Goal: Book appointment/travel/reservation

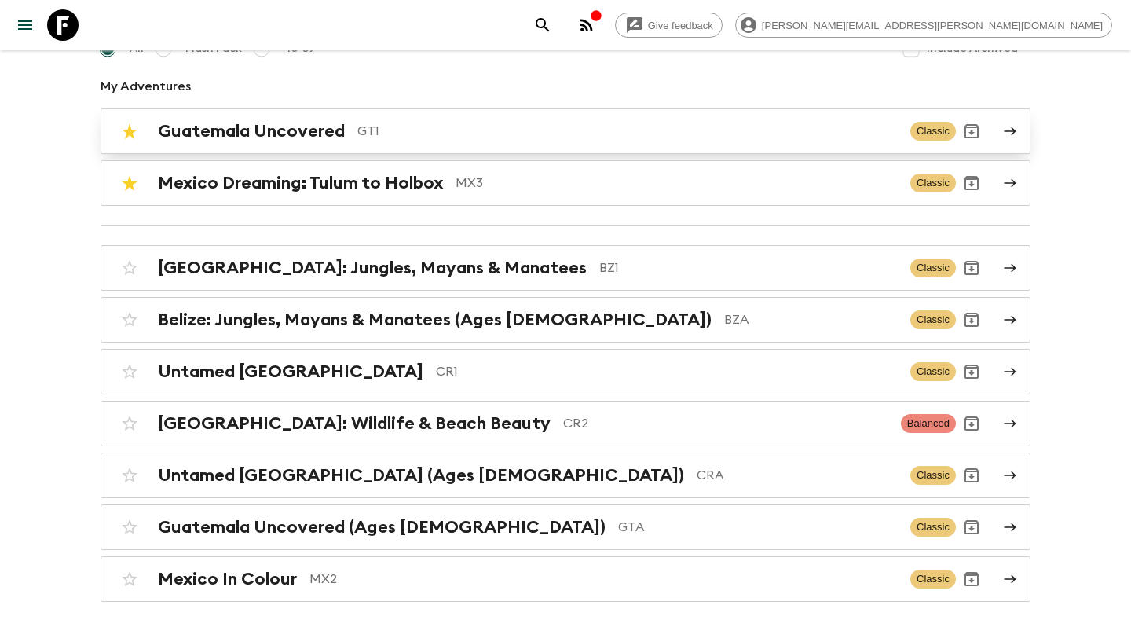
scroll to position [175, 0]
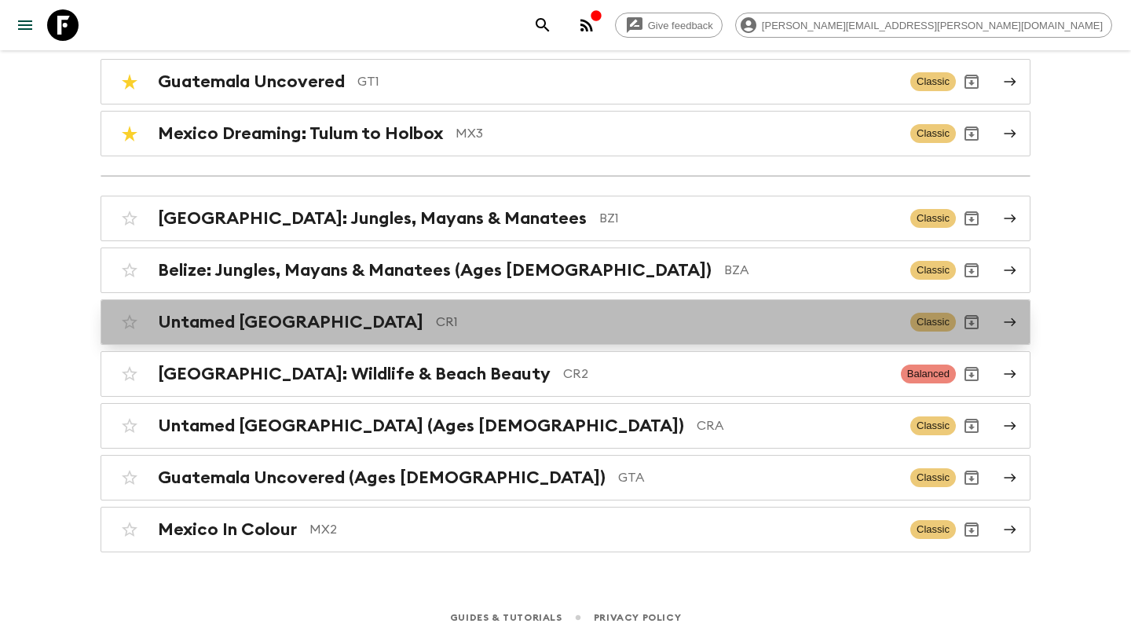
click at [263, 326] on h2 "Untamed [GEOGRAPHIC_DATA]" at bounding box center [290, 322] width 265 height 20
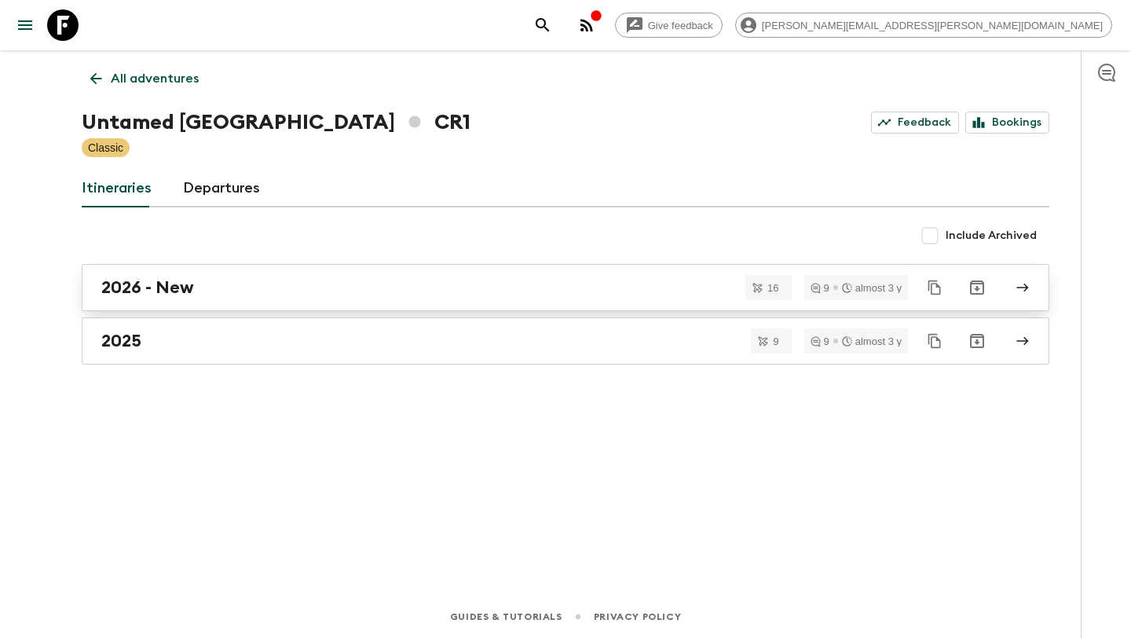
click at [238, 287] on div "2026 - New" at bounding box center [550, 287] width 899 height 20
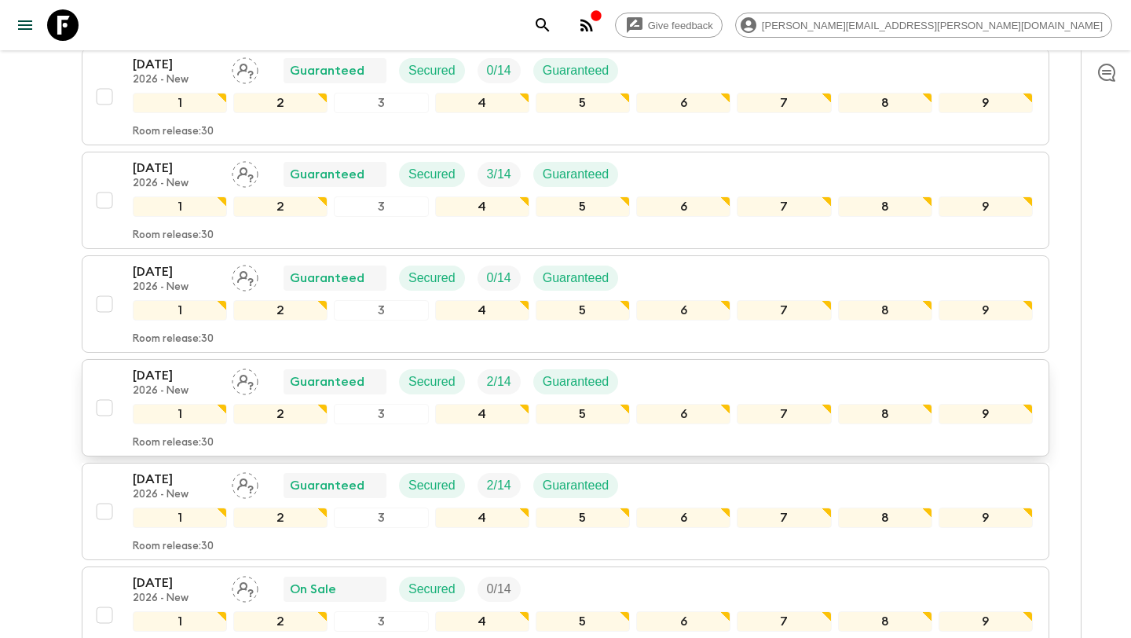
scroll to position [903, 0]
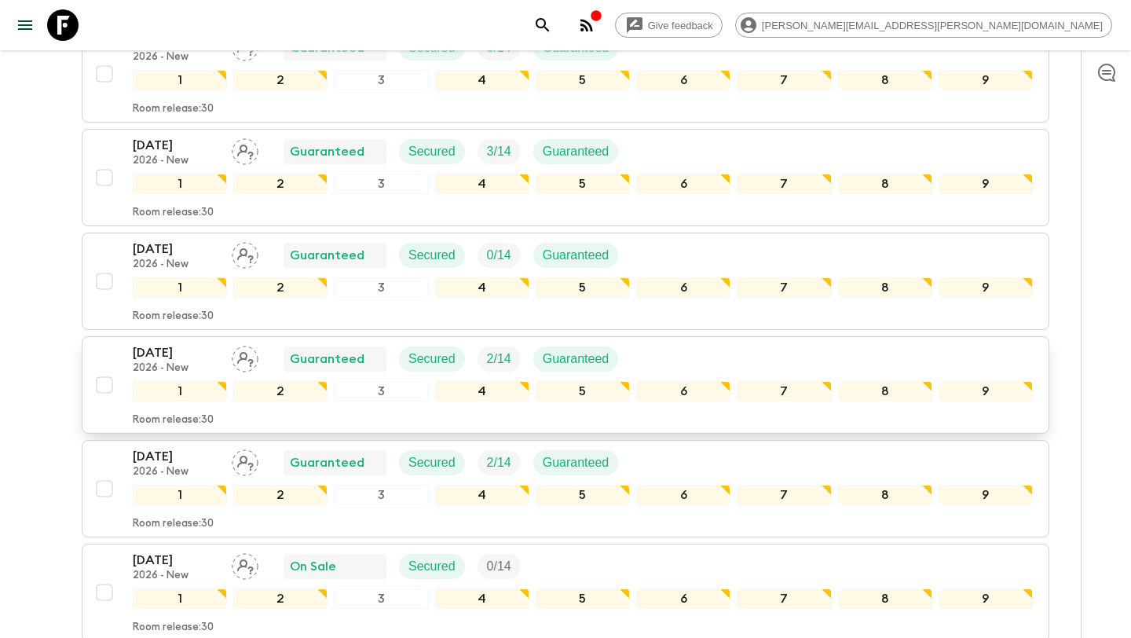
click at [694, 350] on div "[DATE] 2026 - New Guaranteed Secured 2 / 14 Guaranteed" at bounding box center [583, 358] width 900 height 31
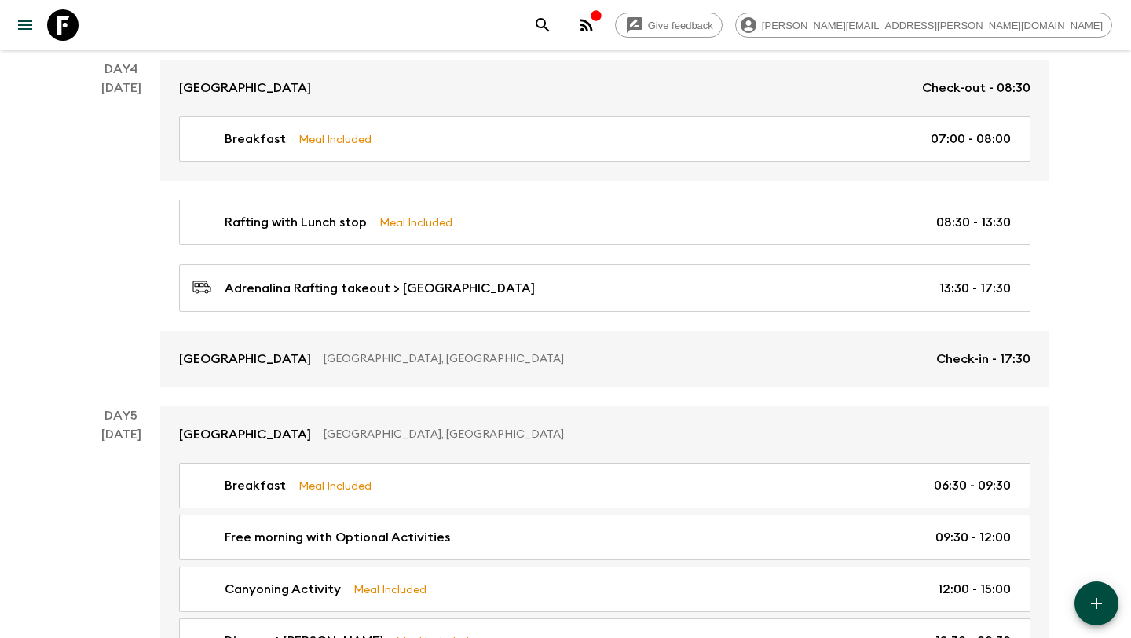
scroll to position [1364, 0]
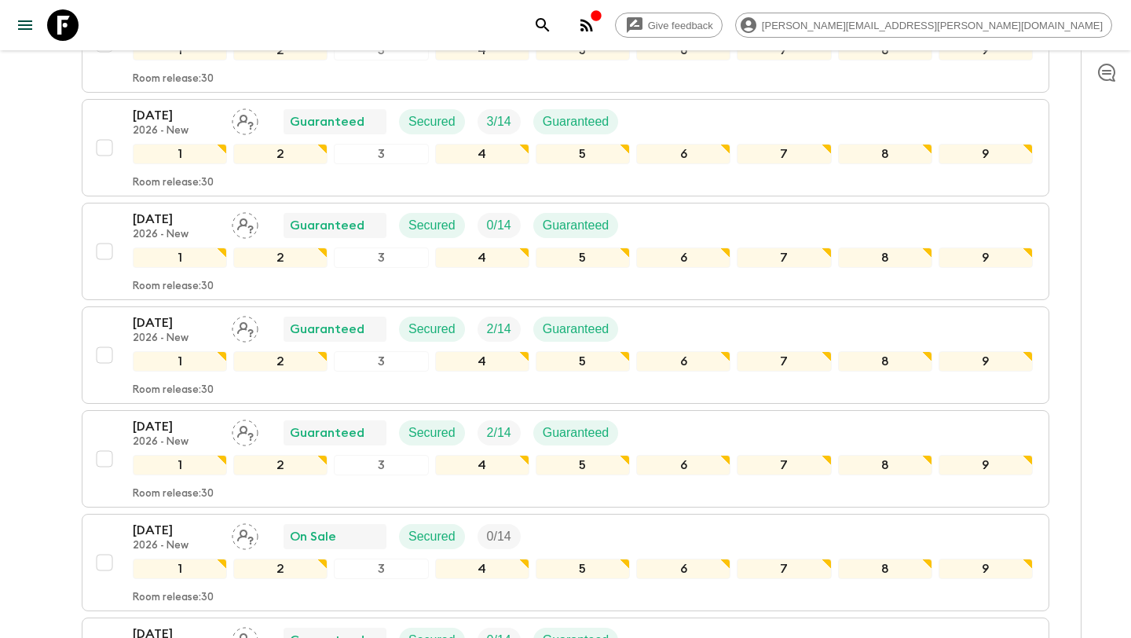
scroll to position [991, 0]
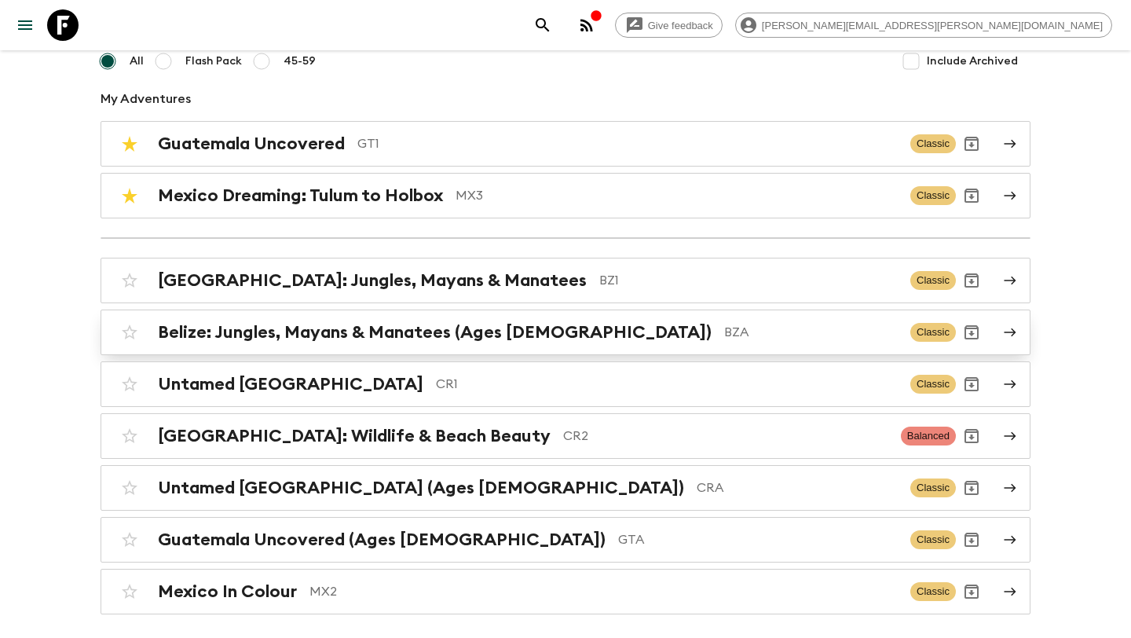
scroll to position [120, 0]
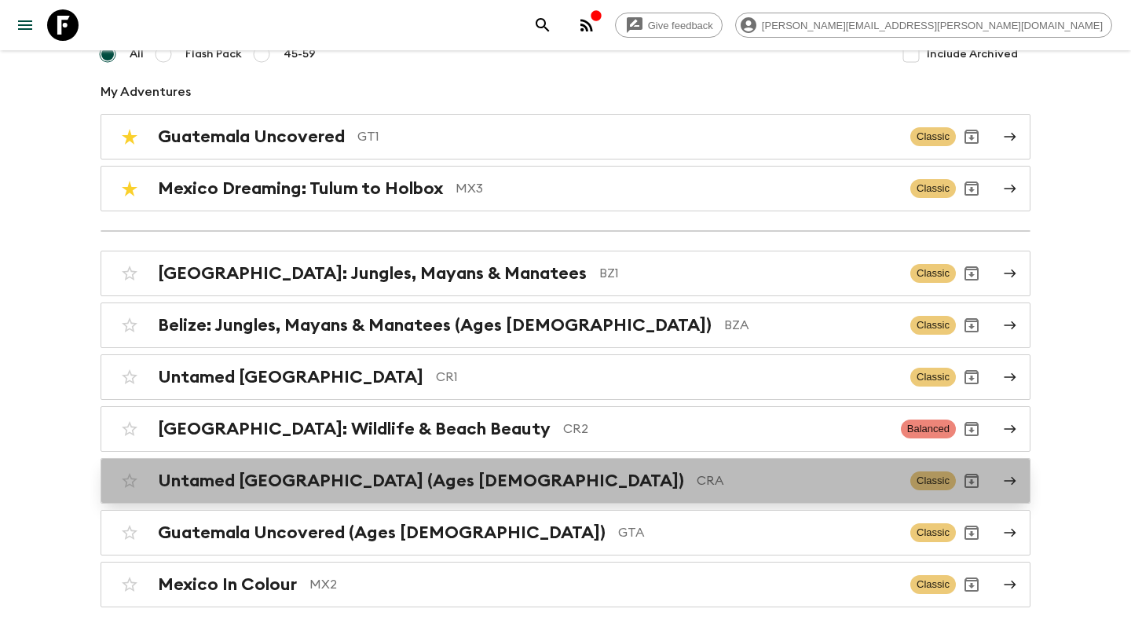
click at [440, 473] on div "Untamed [GEOGRAPHIC_DATA] (Ages [DEMOGRAPHIC_DATA]) CRA" at bounding box center [528, 481] width 740 height 20
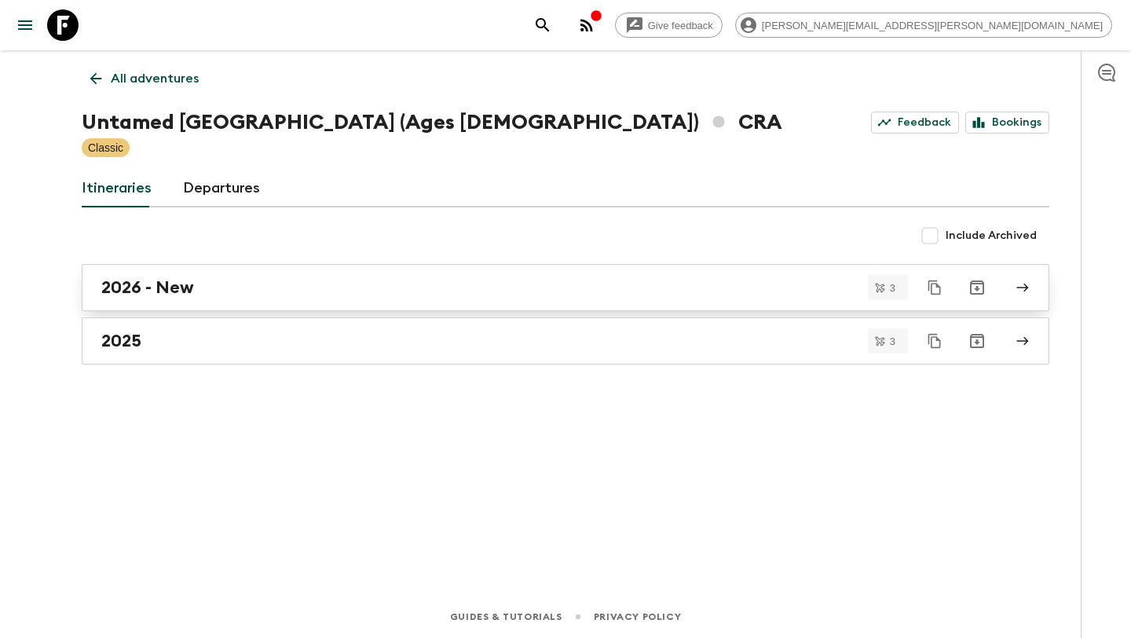
click at [339, 292] on div "2026 - New" at bounding box center [550, 287] width 899 height 20
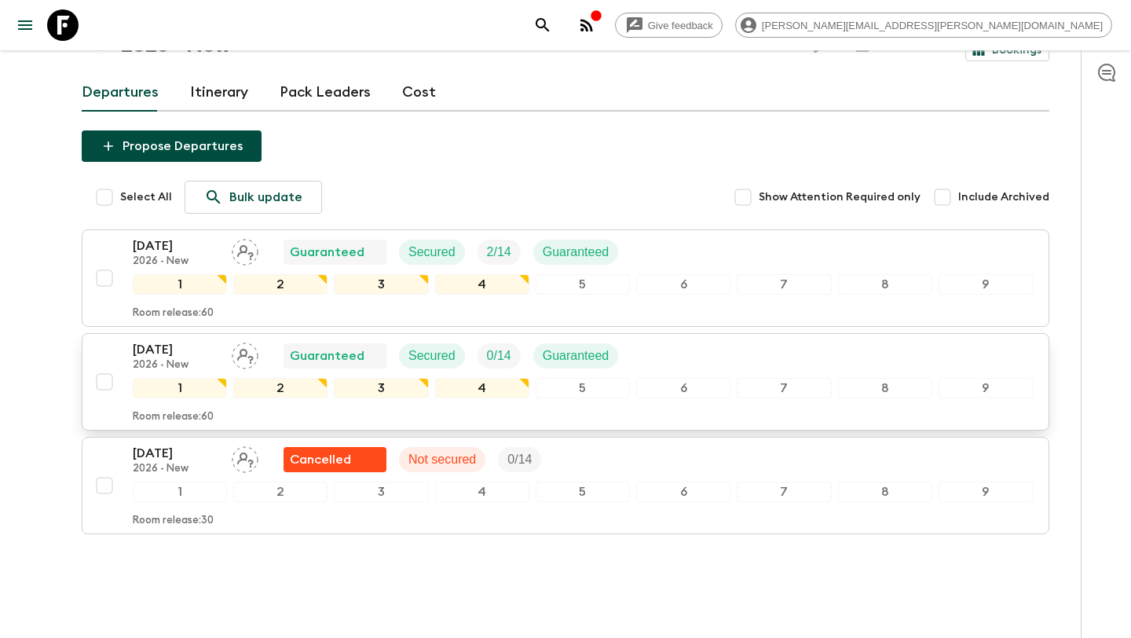
scroll to position [116, 0]
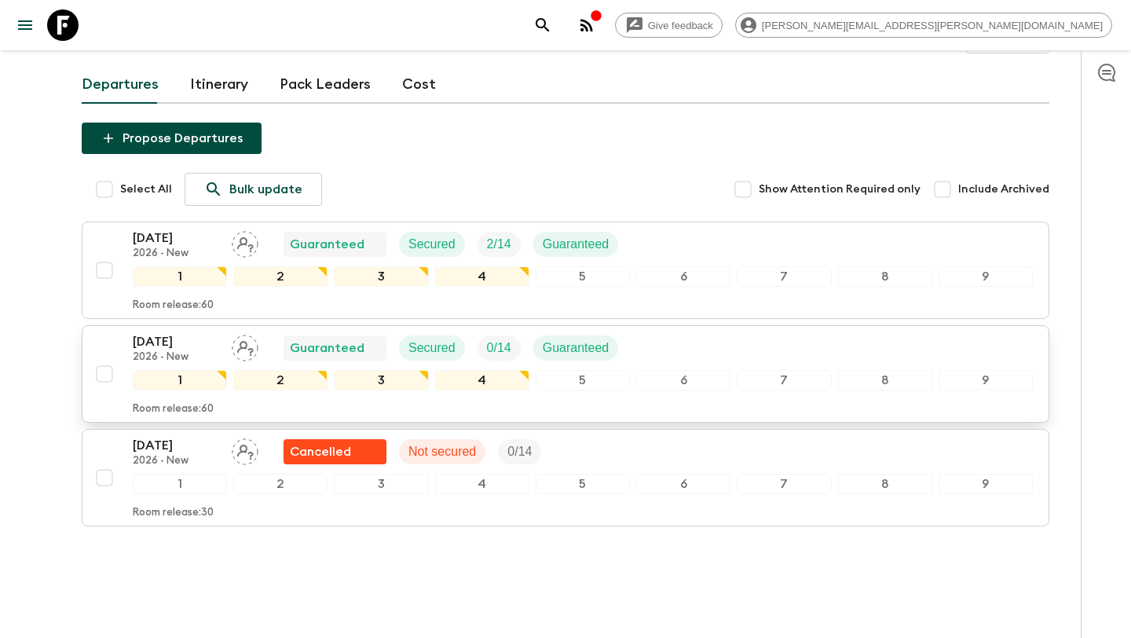
click at [660, 332] on div "[DATE] 2026 - New Guaranteed Secured 0 / 14 Guaranteed" at bounding box center [583, 347] width 900 height 31
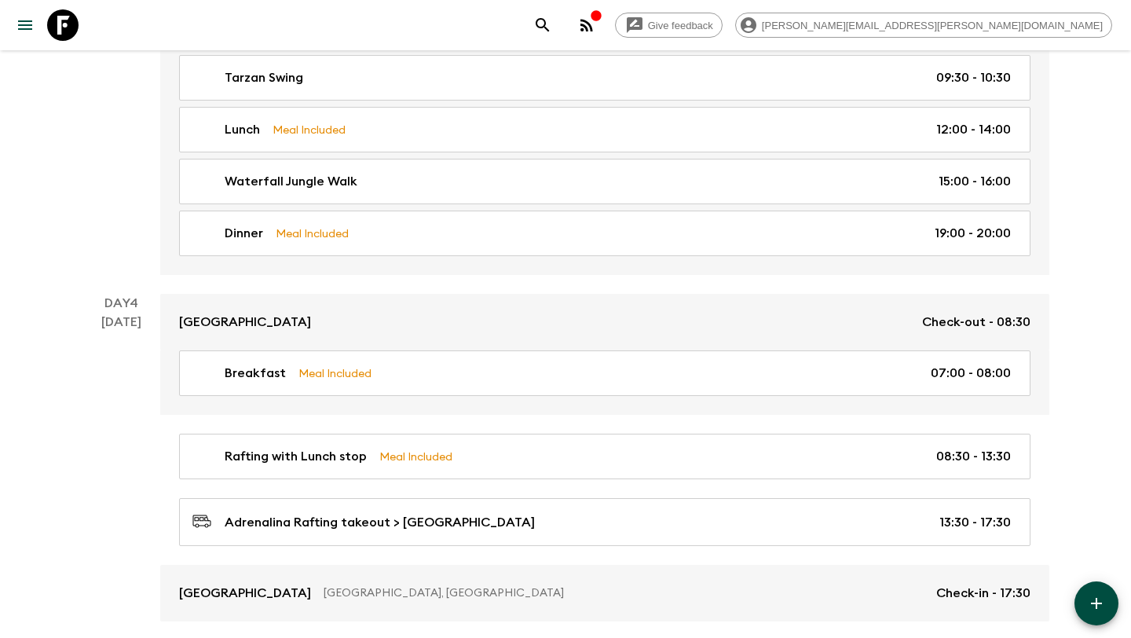
scroll to position [1147, 0]
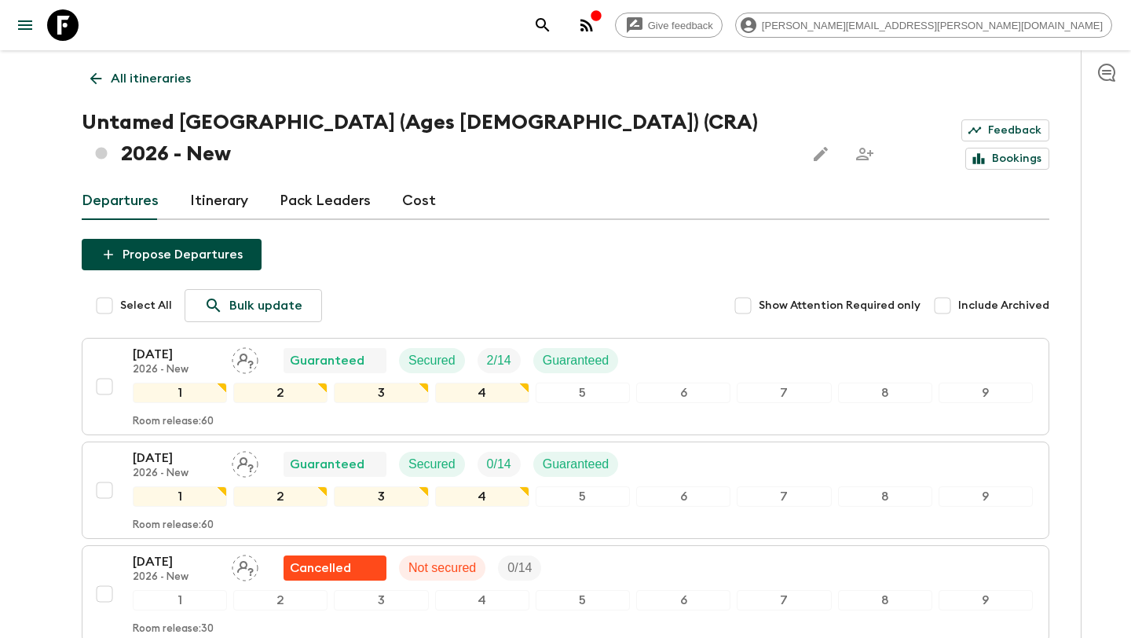
click at [93, 72] on icon at bounding box center [95, 78] width 17 height 17
